Goal: Task Accomplishment & Management: Use online tool/utility

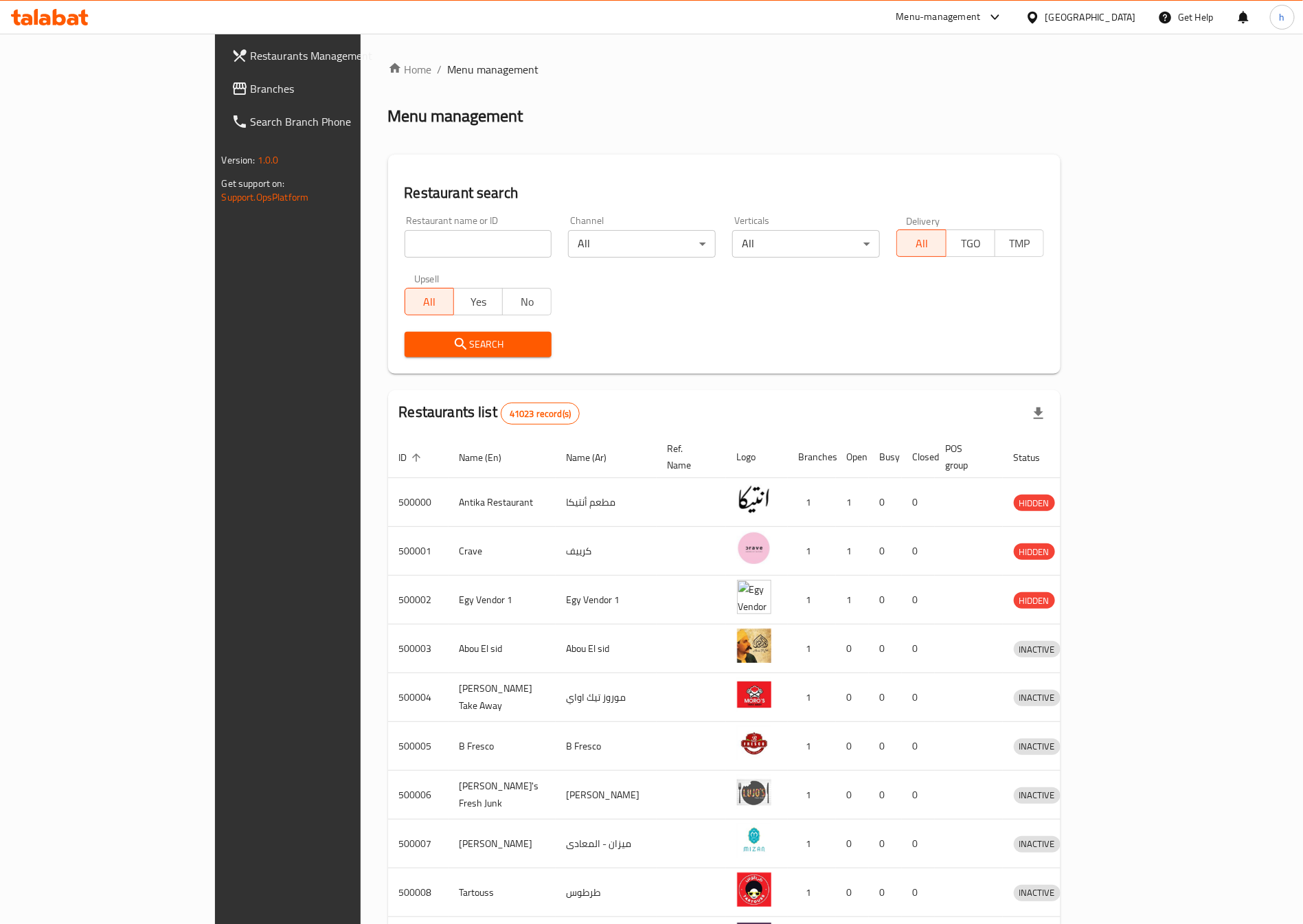
click at [1046, 23] on div at bounding box center [1035, 17] width 20 height 15
click at [969, 196] on div "Jordan" at bounding box center [1033, 200] width 206 height 32
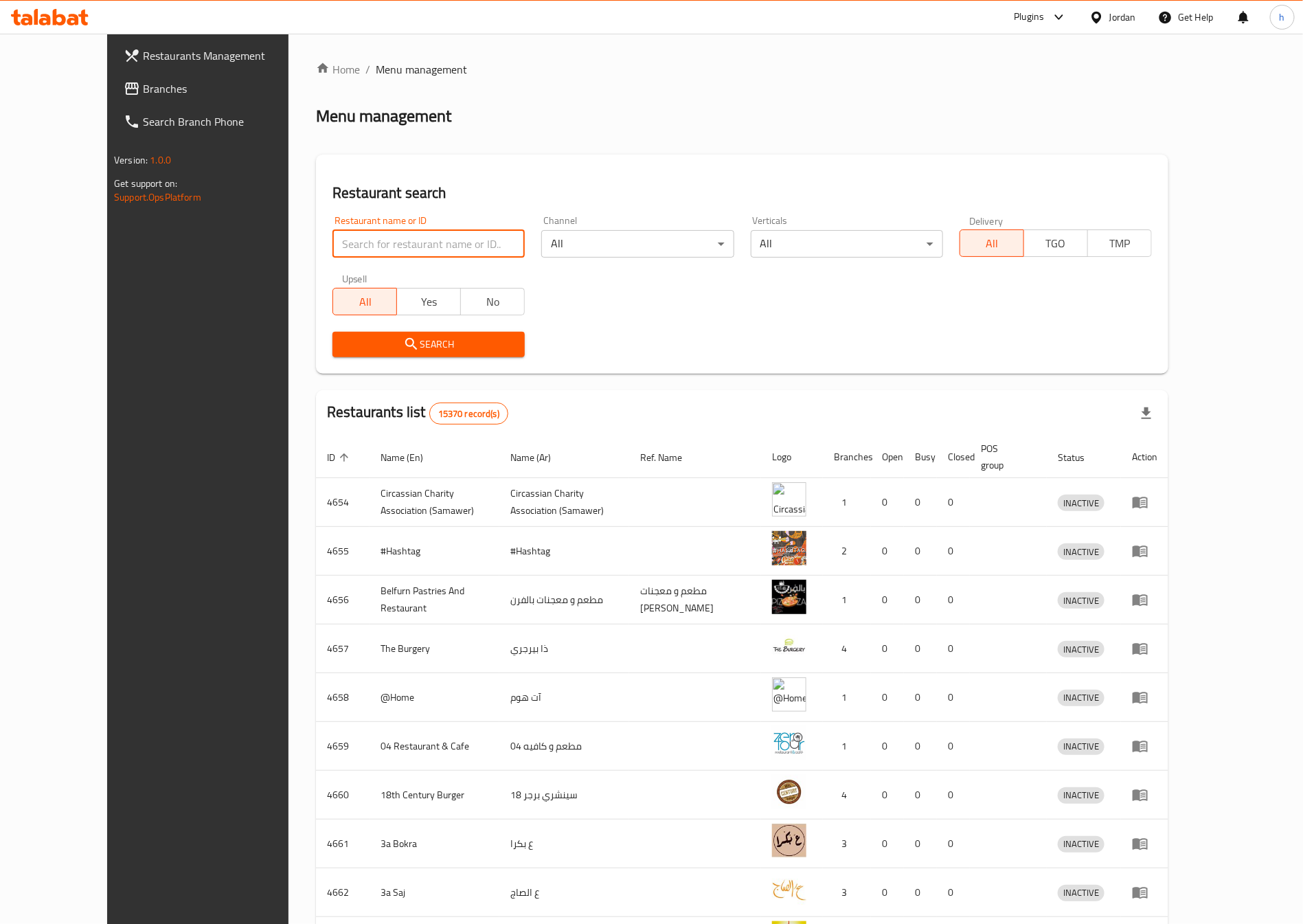
paste input "768037"
type input "768037"
click at [428, 345] on span "Search" at bounding box center [428, 344] width 170 height 17
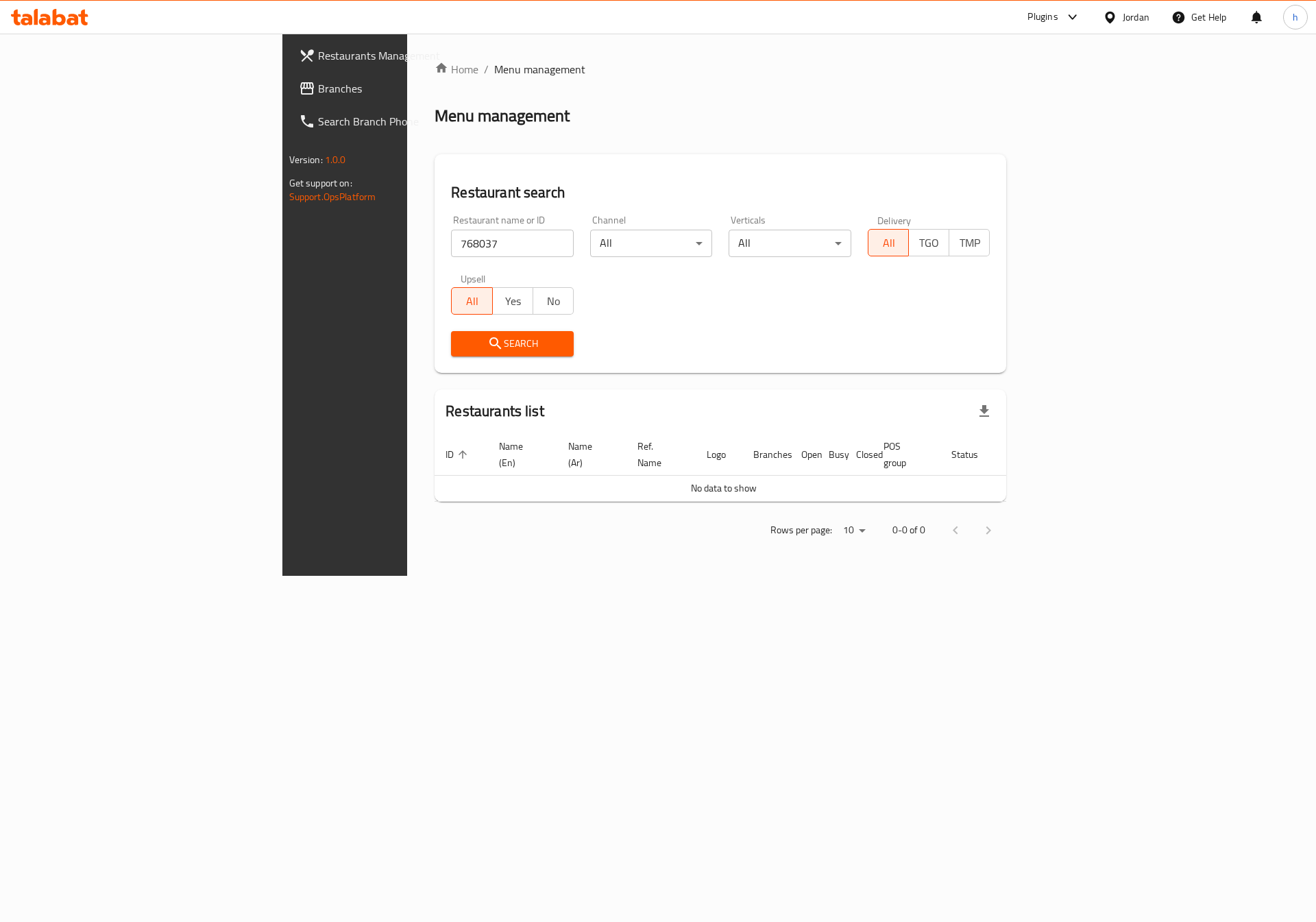
click at [318, 47] on span "Restaurants Management" at bounding box center [405, 55] width 173 height 16
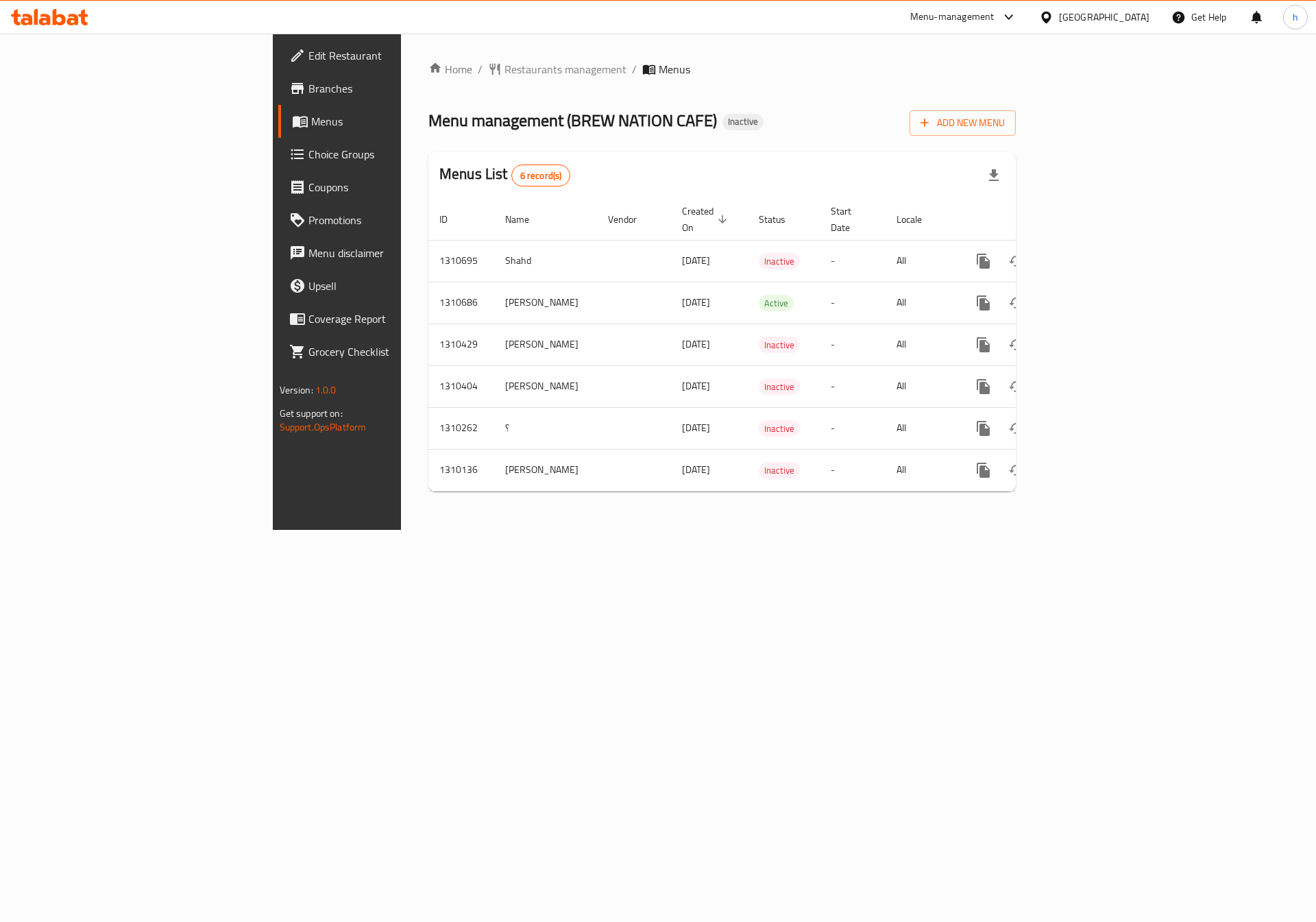
click at [1120, 27] on div "[GEOGRAPHIC_DATA]" at bounding box center [1093, 17] width 132 height 33
click at [1059, 23] on div at bounding box center [1049, 17] width 20 height 15
click at [969, 198] on div "Jordan" at bounding box center [970, 200] width 49 height 32
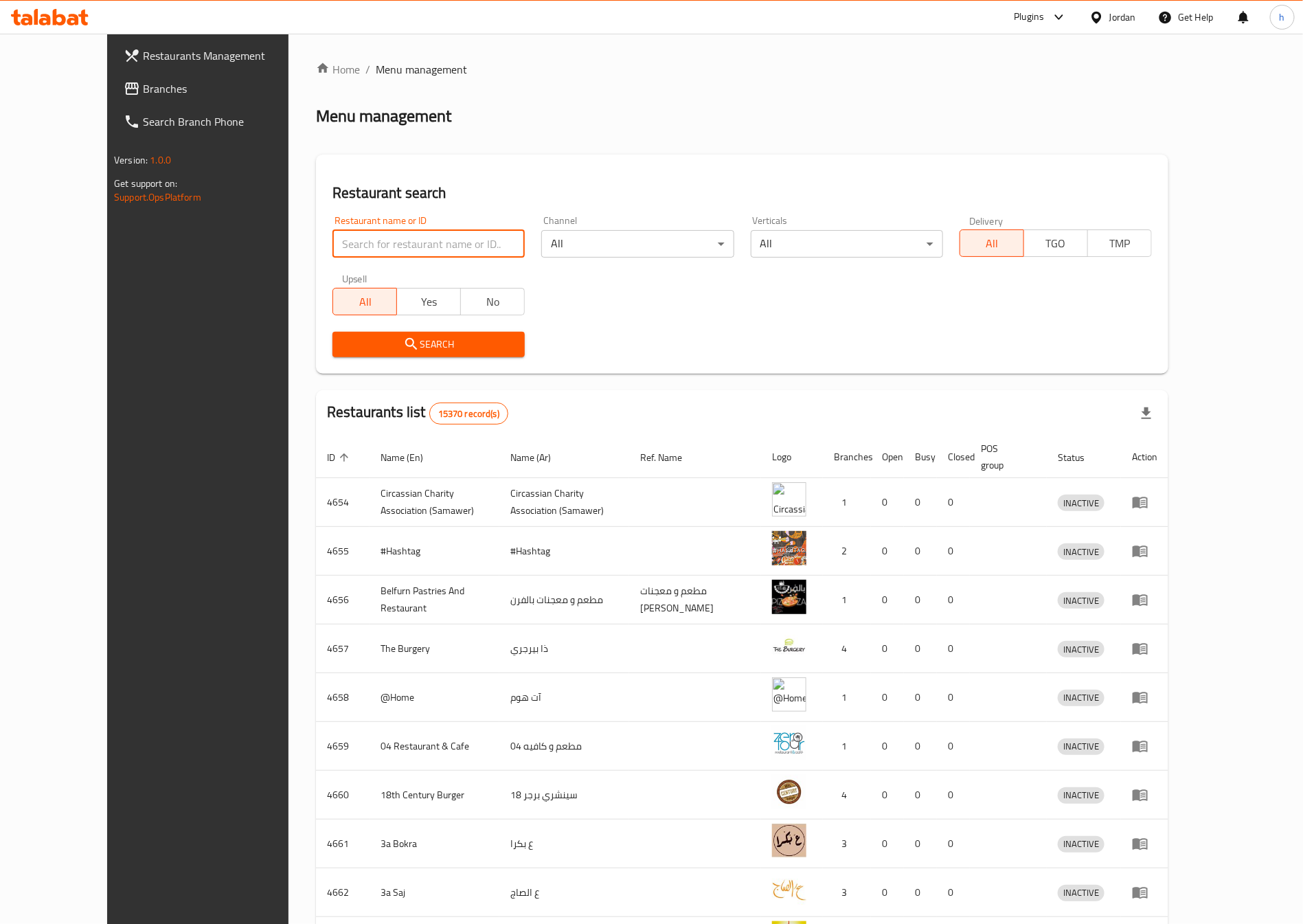
paste input "768037"
type input "768037"
click at [343, 343] on span "Search" at bounding box center [428, 344] width 170 height 17
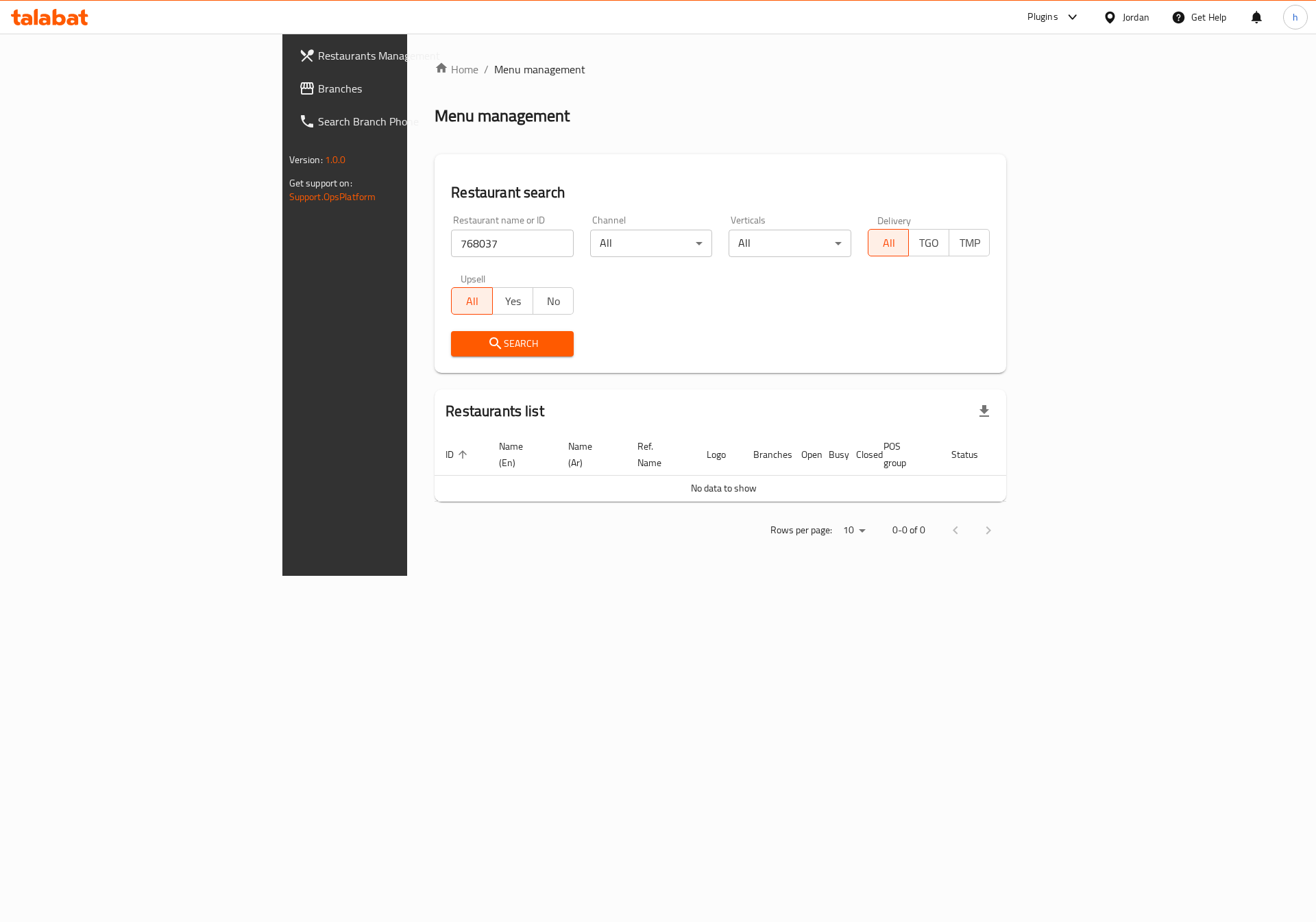
click at [318, 83] on span "Branches" at bounding box center [405, 88] width 173 height 16
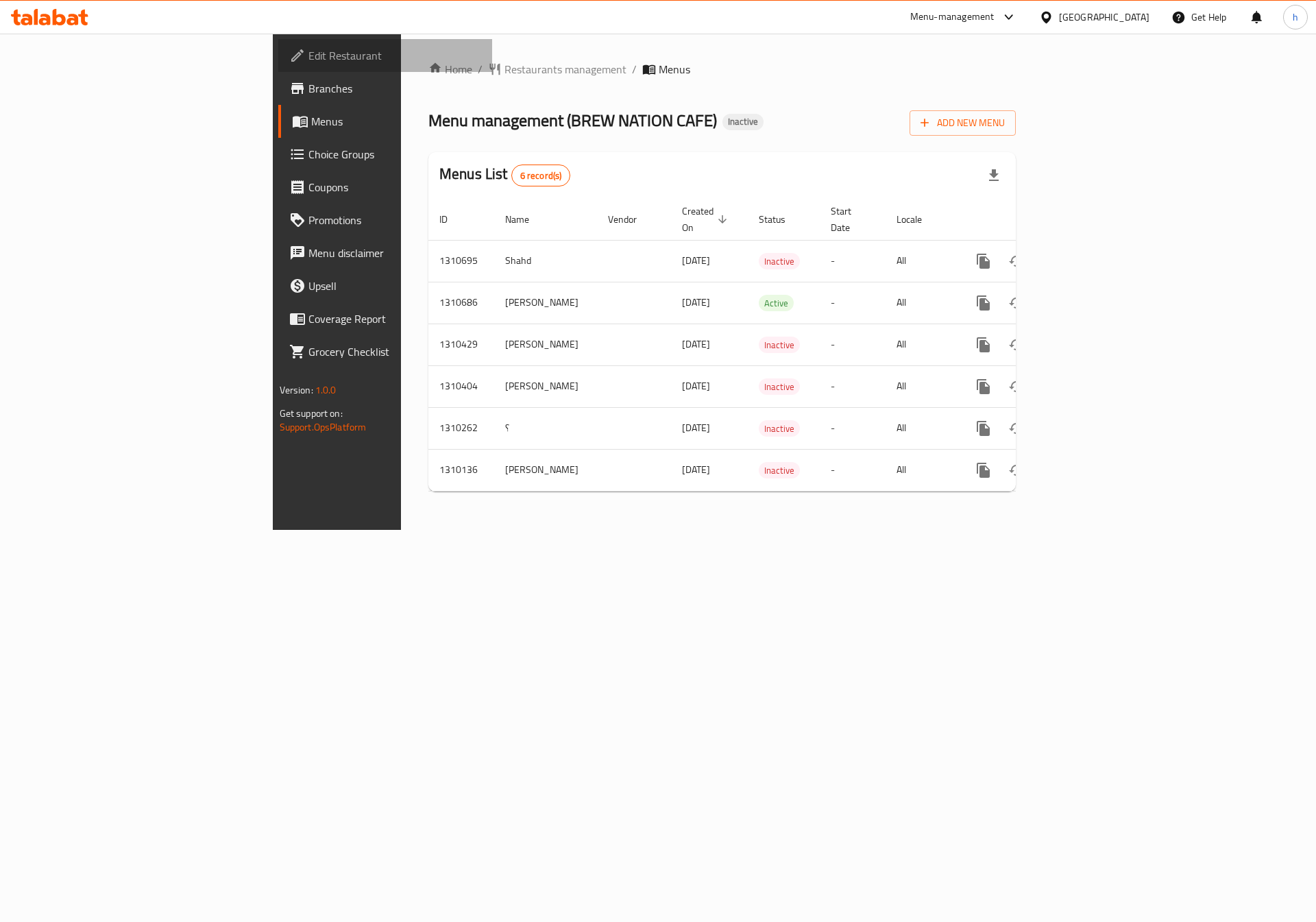
click at [308, 64] on span "Edit Restaurant" at bounding box center [395, 55] width 173 height 16
click at [308, 48] on span "Edit Restaurant" at bounding box center [395, 55] width 173 height 16
